Goal: Information Seeking & Learning: Learn about a topic

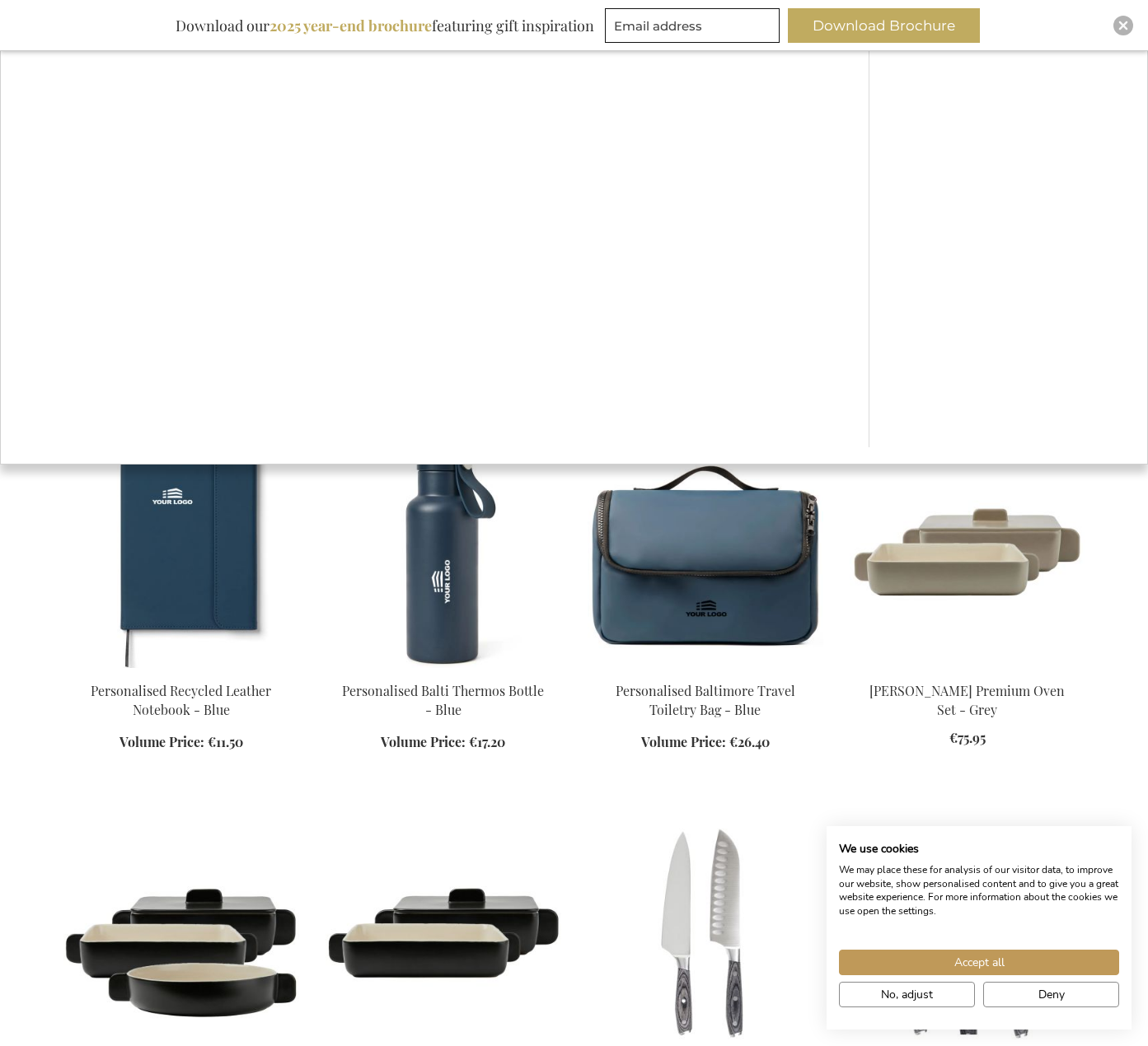
scroll to position [412, 0]
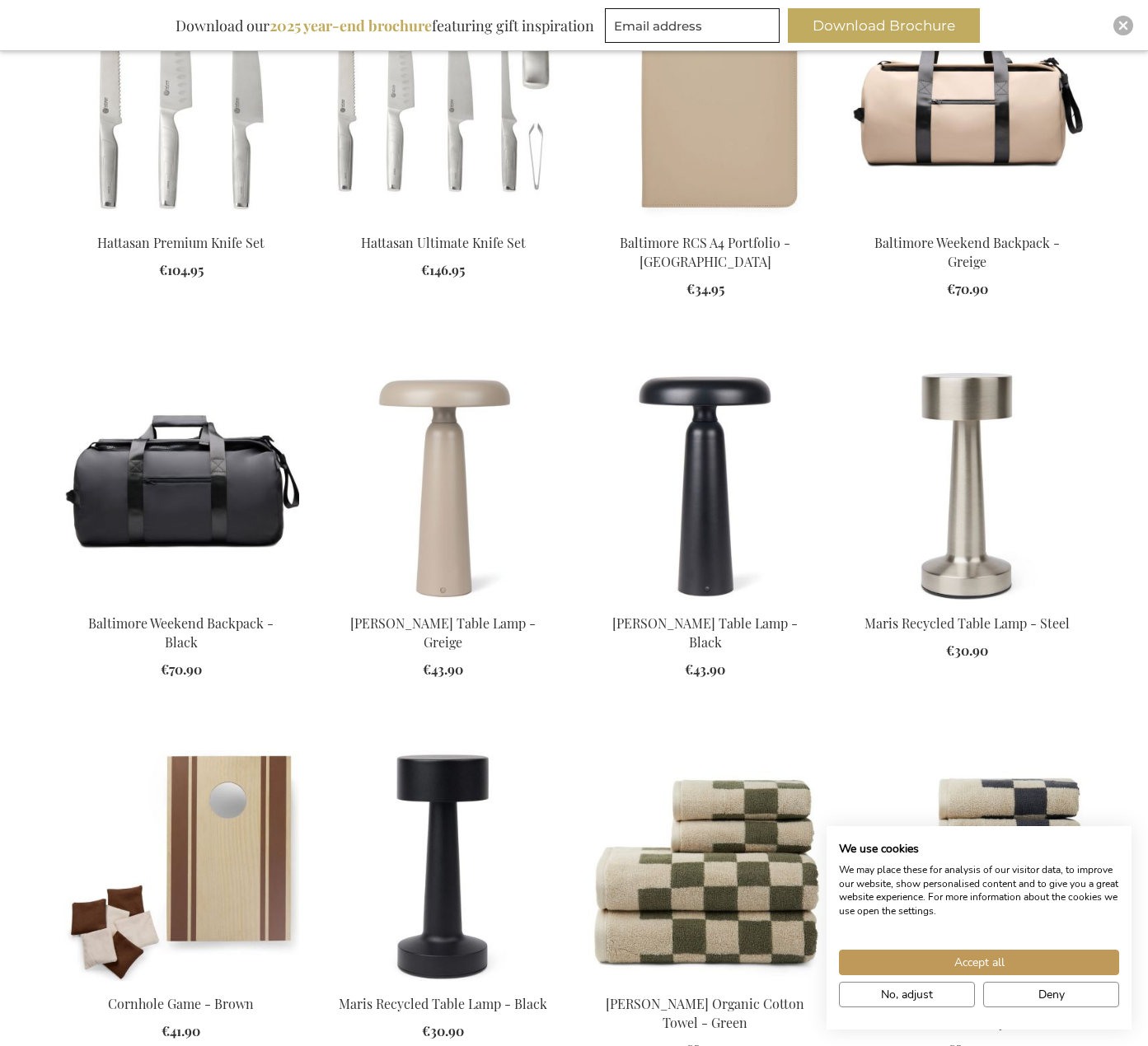
scroll to position [1895, 0]
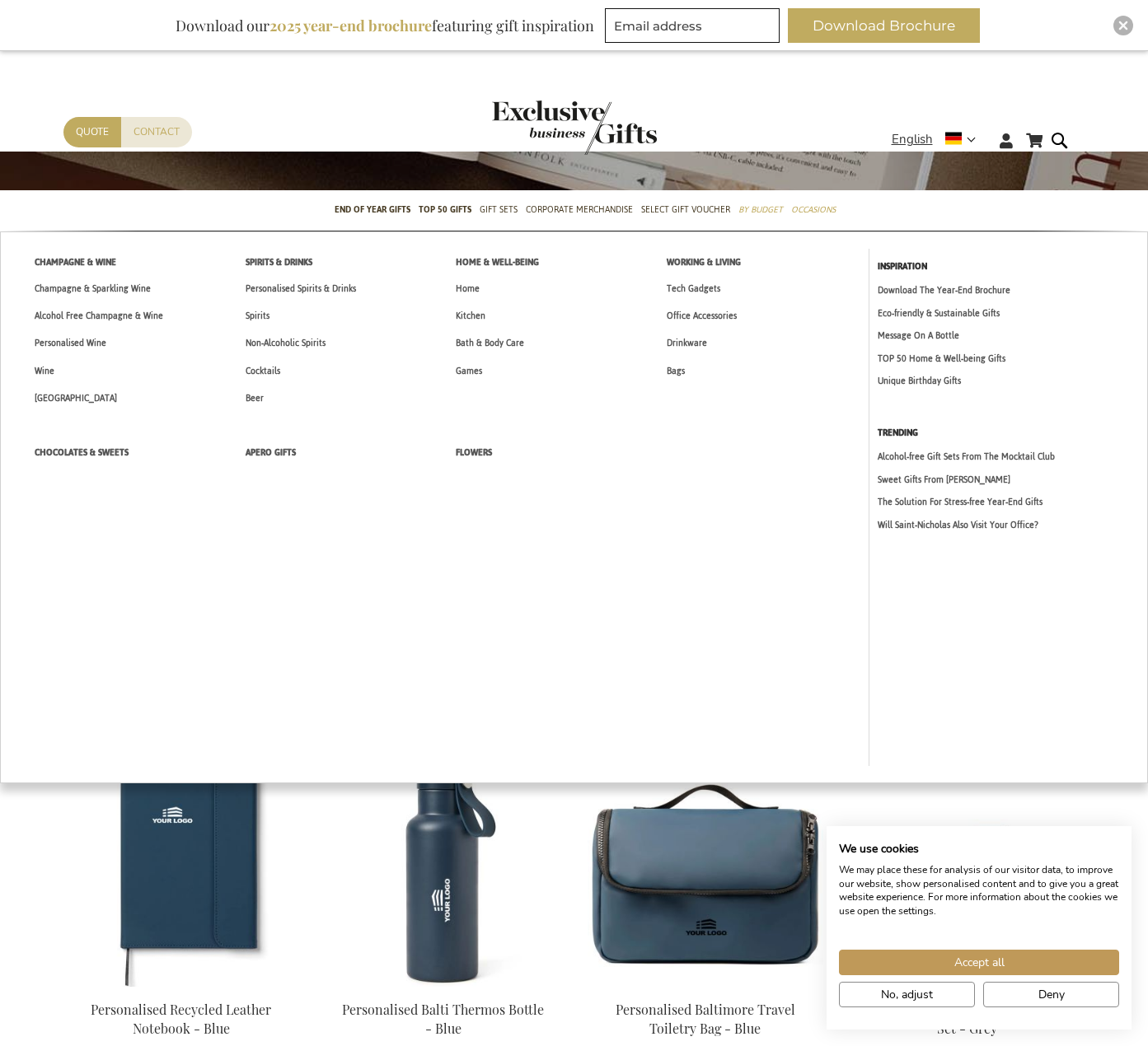
click at [497, 207] on span "Gift Sets" at bounding box center [498, 210] width 38 height 18
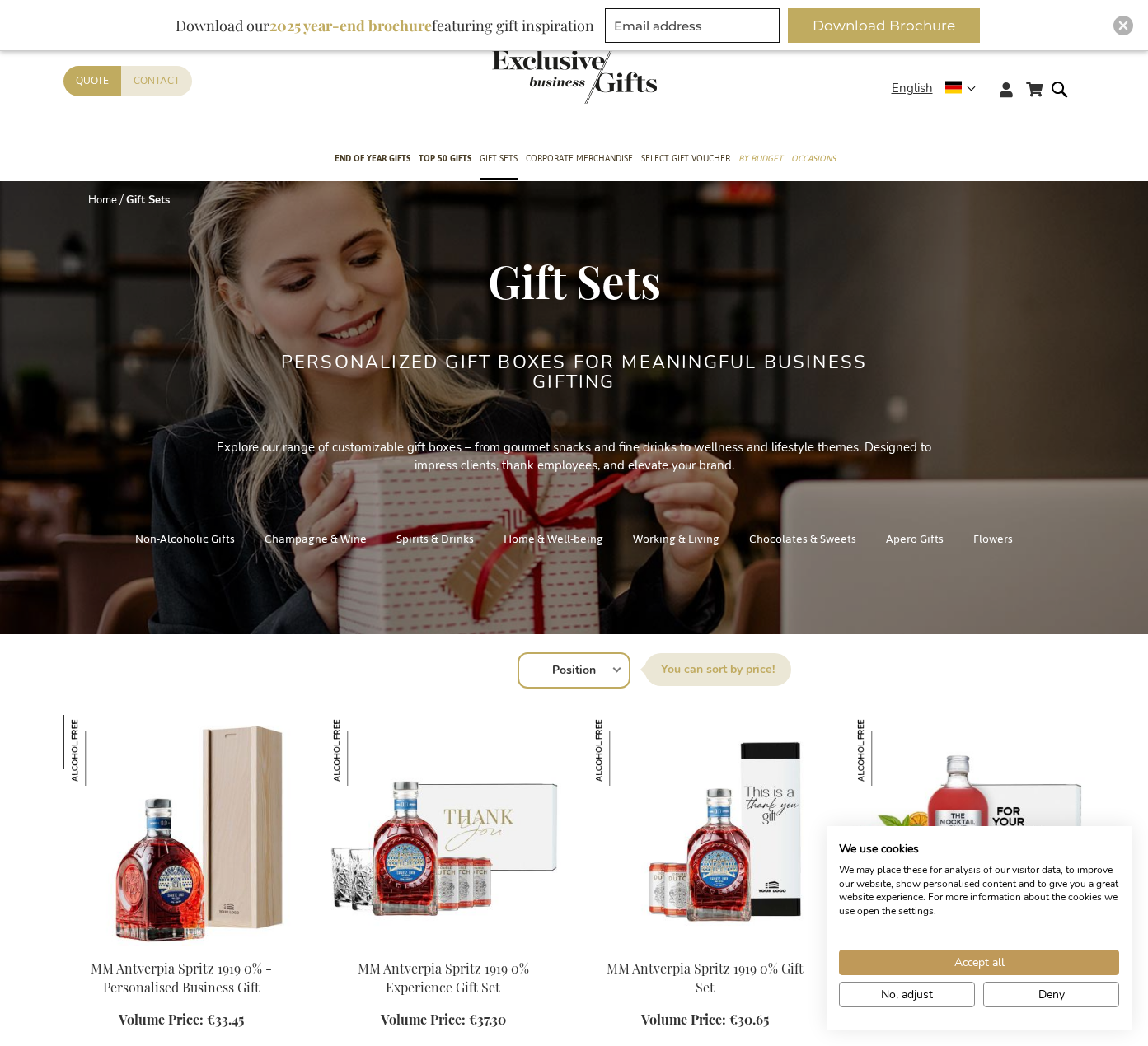
click at [652, 537] on link "Working & Living" at bounding box center [676, 538] width 87 height 22
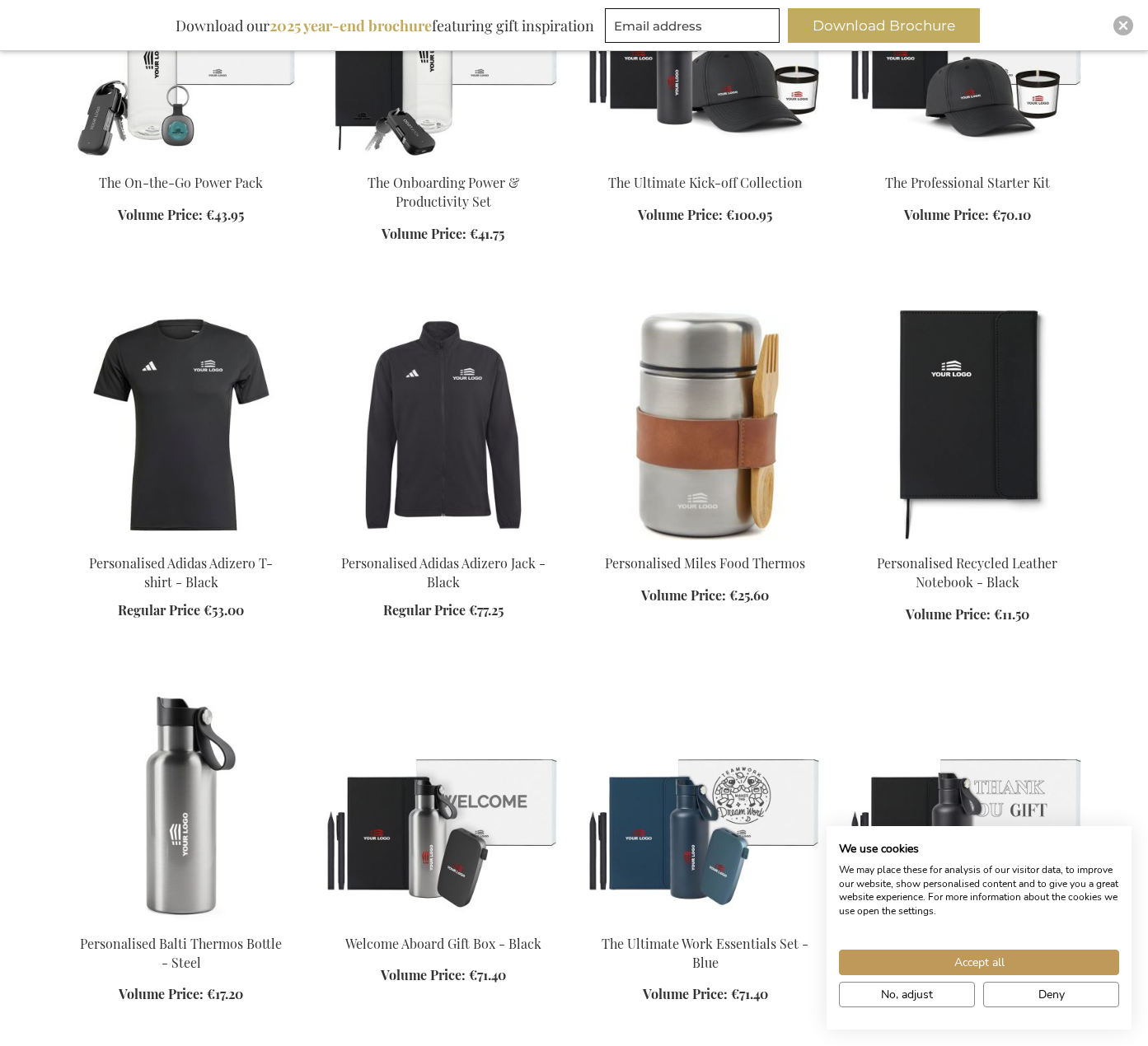
scroll to position [1401, 0]
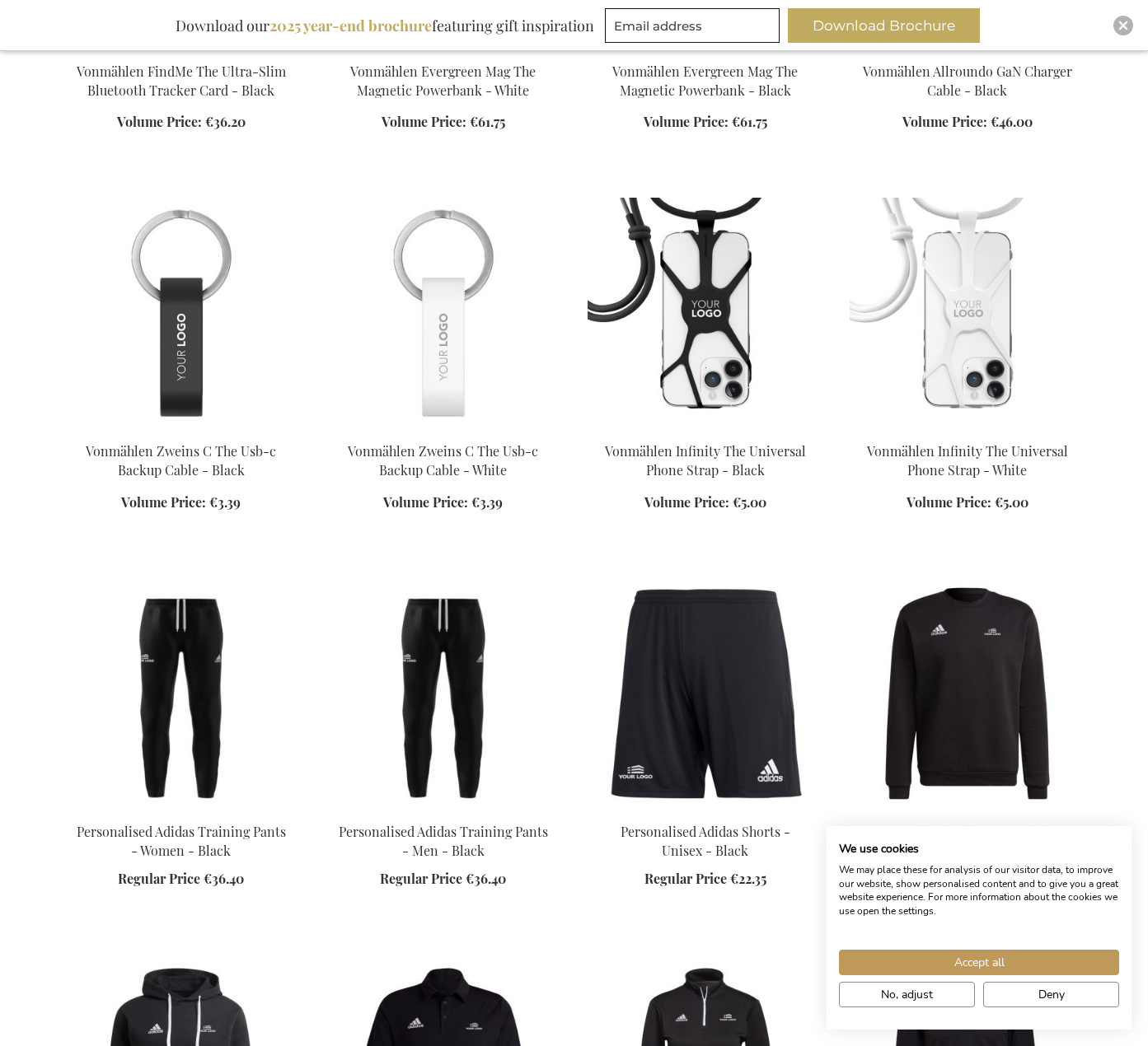
scroll to position [3049, 0]
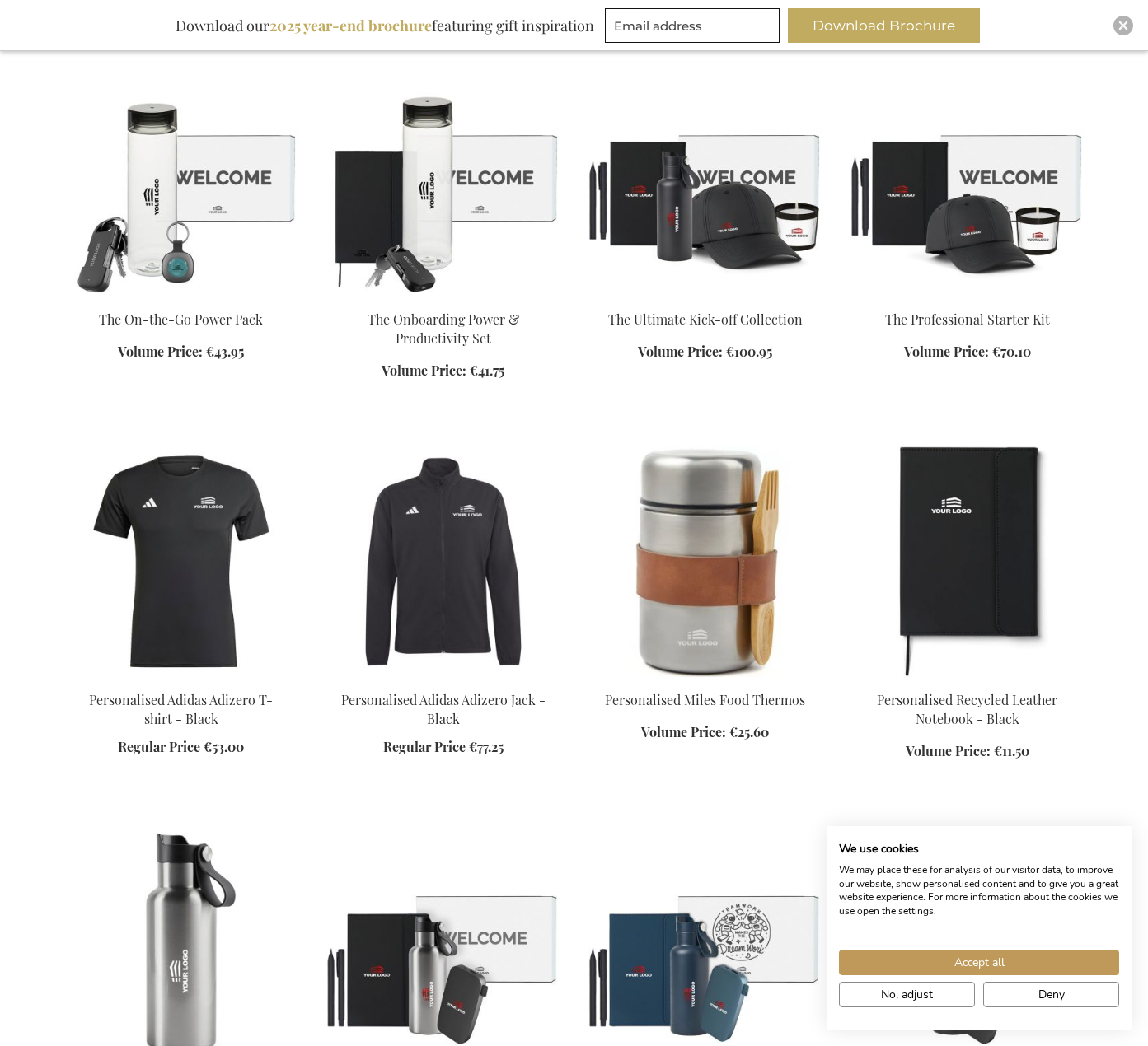
scroll to position [824, 0]
